Goal: Information Seeking & Learning: Learn about a topic

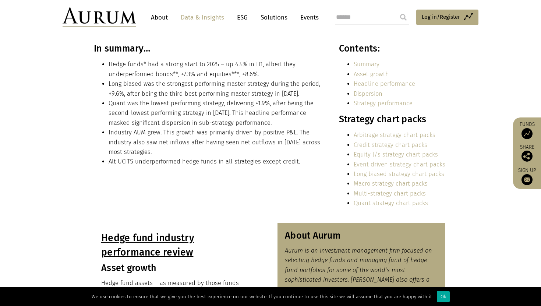
scroll to position [151, 0]
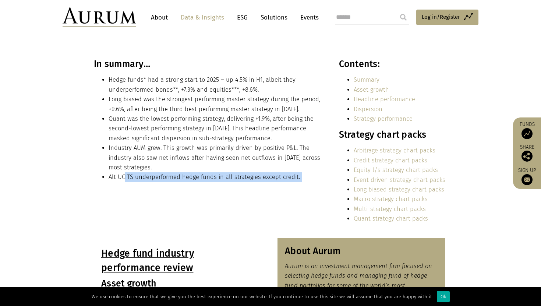
drag, startPoint x: 124, startPoint y: 174, endPoint x: 304, endPoint y: 196, distance: 181.4
click at [304, 196] on div "In summary… Hedge funds* had a strong start to 2025 – up 4.5% in H1, albeit the…" at bounding box center [270, 143] width 368 height 170
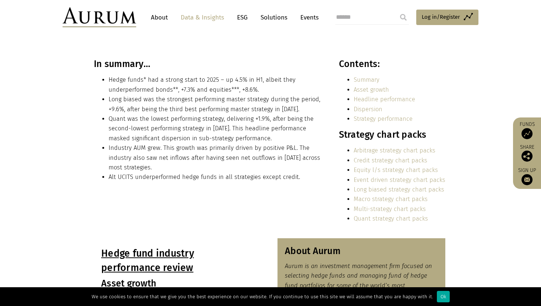
click at [138, 176] on li "Alt UCITS underperformed hedge funds in all strategies except credit." at bounding box center [215, 177] width 214 height 10
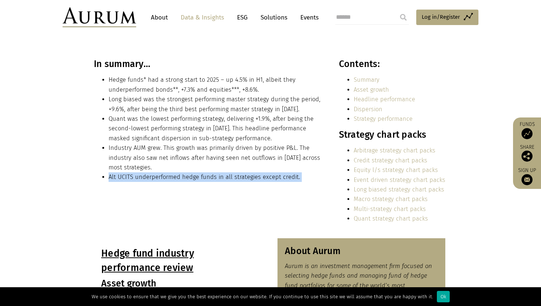
click at [138, 176] on li "Alt UCITS underperformed hedge funds in all strategies except credit." at bounding box center [215, 177] width 214 height 10
click at [190, 13] on link "Data & Insights" at bounding box center [202, 18] width 51 height 14
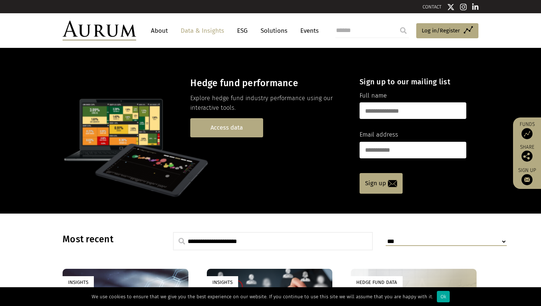
click at [236, 131] on link "Access data" at bounding box center [226, 127] width 73 height 19
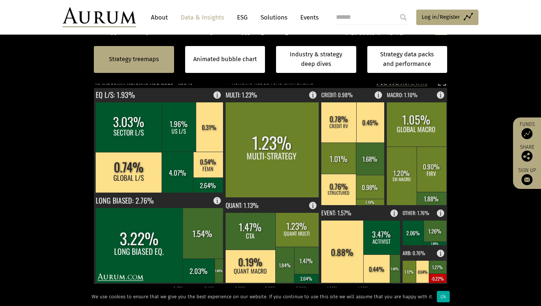
scroll to position [217, 0]
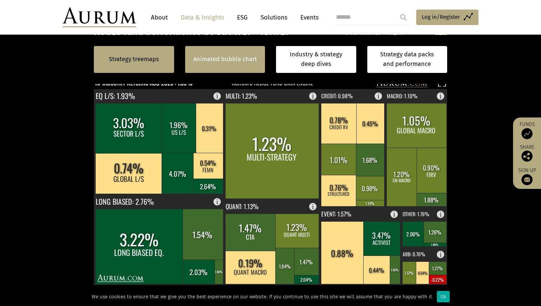
click at [226, 47] on div "Animated bubble chart" at bounding box center [225, 59] width 80 height 27
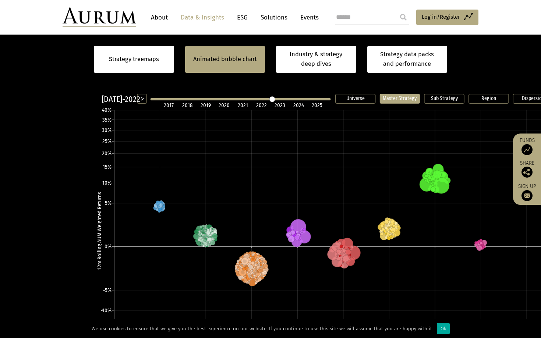
scroll to position [206, 0]
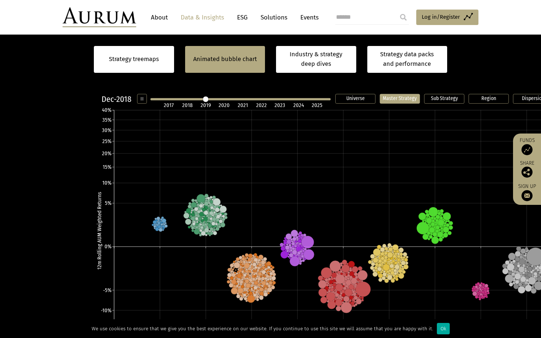
scroll to position [206, 0]
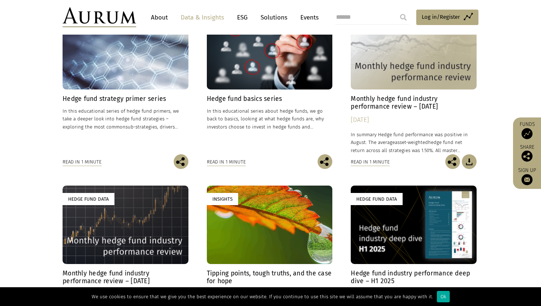
scroll to position [260, 0]
